Goal: Task Accomplishment & Management: Use online tool/utility

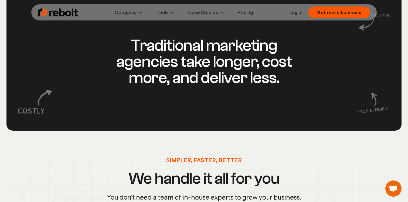
scroll to position [485, 0]
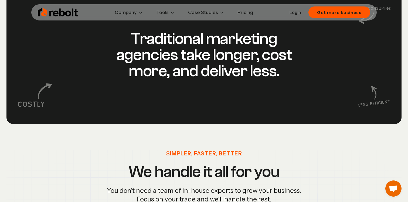
click at [237, 21] on div "Traditional marketing agencies take longer, cost more, and deliver less." at bounding box center [203, 55] width 395 height 138
click at [240, 13] on link "Pricing" at bounding box center [245, 12] width 24 height 11
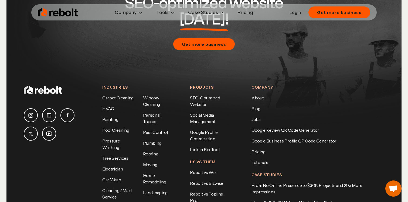
scroll to position [1039, 0]
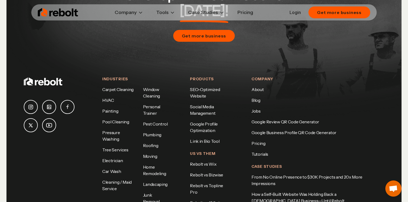
click at [159, 86] on li "Window Cleaning" at bounding box center [156, 92] width 26 height 13
click at [159, 87] on link "Window Cleaning" at bounding box center [151, 93] width 17 height 12
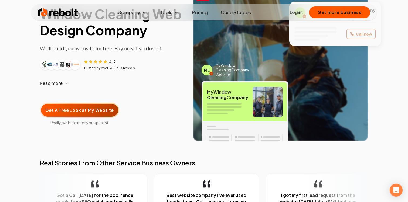
scroll to position [65, 0]
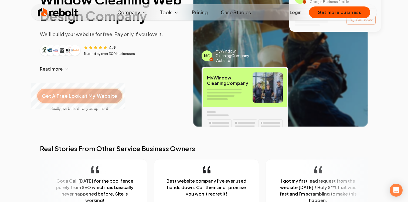
click at [108, 93] on span "Get A Free Look at My Website" at bounding box center [79, 95] width 75 height 7
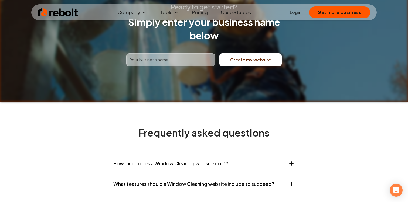
scroll to position [2107, 0]
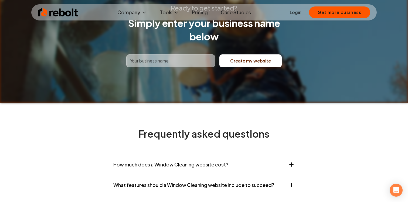
click at [205, 54] on input "text" at bounding box center [170, 60] width 89 height 13
type input "shine window cleaning"
click at [276, 54] on button "Create my website" at bounding box center [250, 60] width 62 height 13
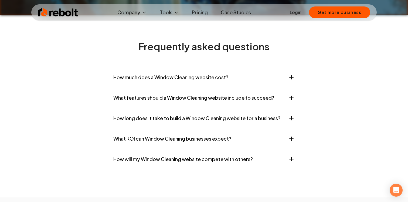
scroll to position [2221, 0]
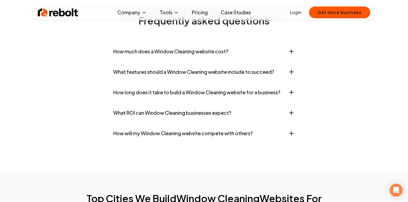
click at [214, 43] on button "How much does a Window Cleaning website cost?" at bounding box center [203, 51] width 181 height 16
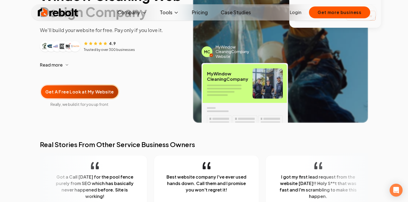
scroll to position [0, 0]
